Goal: Information Seeking & Learning: Learn about a topic

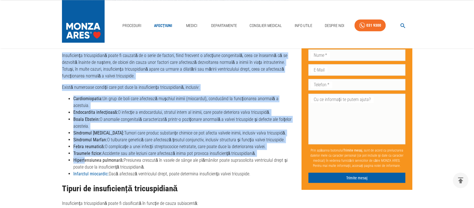
scroll to position [492, 0]
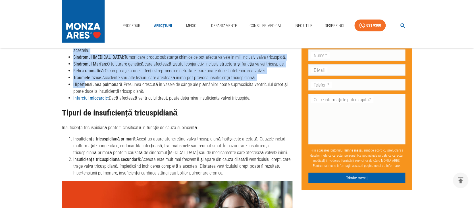
drag, startPoint x: 58, startPoint y: 120, endPoint x: 227, endPoint y: 159, distance: 173.3
copy div "Lo ipsu dolorsitamet consecteturad? Elitseddoeiu temporincidid utla e doloremag…"
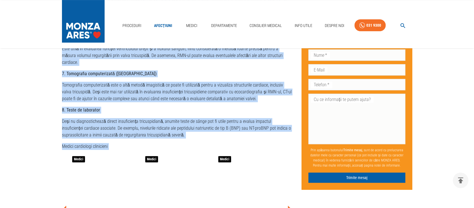
scroll to position [1174, 0]
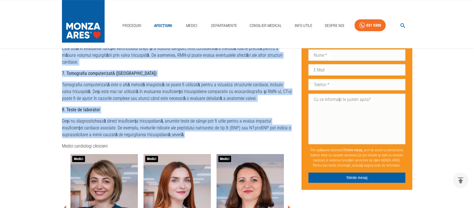
drag, startPoint x: 61, startPoint y: 115, endPoint x: 188, endPoint y: 116, distance: 126.1
copy div "Loremips dolorsitametc adipiscingeli Seddoeiu temporincidid utlaboreetdol magna…"
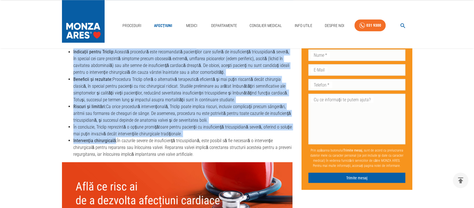
scroll to position [1553, 0]
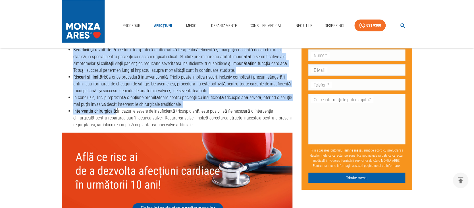
drag, startPoint x: 61, startPoint y: 74, endPoint x: 173, endPoint y: 113, distance: 118.4
copy div "Loremipsu dolorsitamet consecteturad Elitseddoei temporincidid utlaboreetdol ma…"
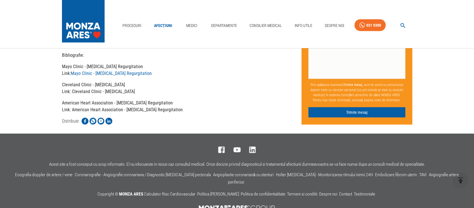
scroll to position [1742, 0]
